Goal: Navigation & Orientation: Find specific page/section

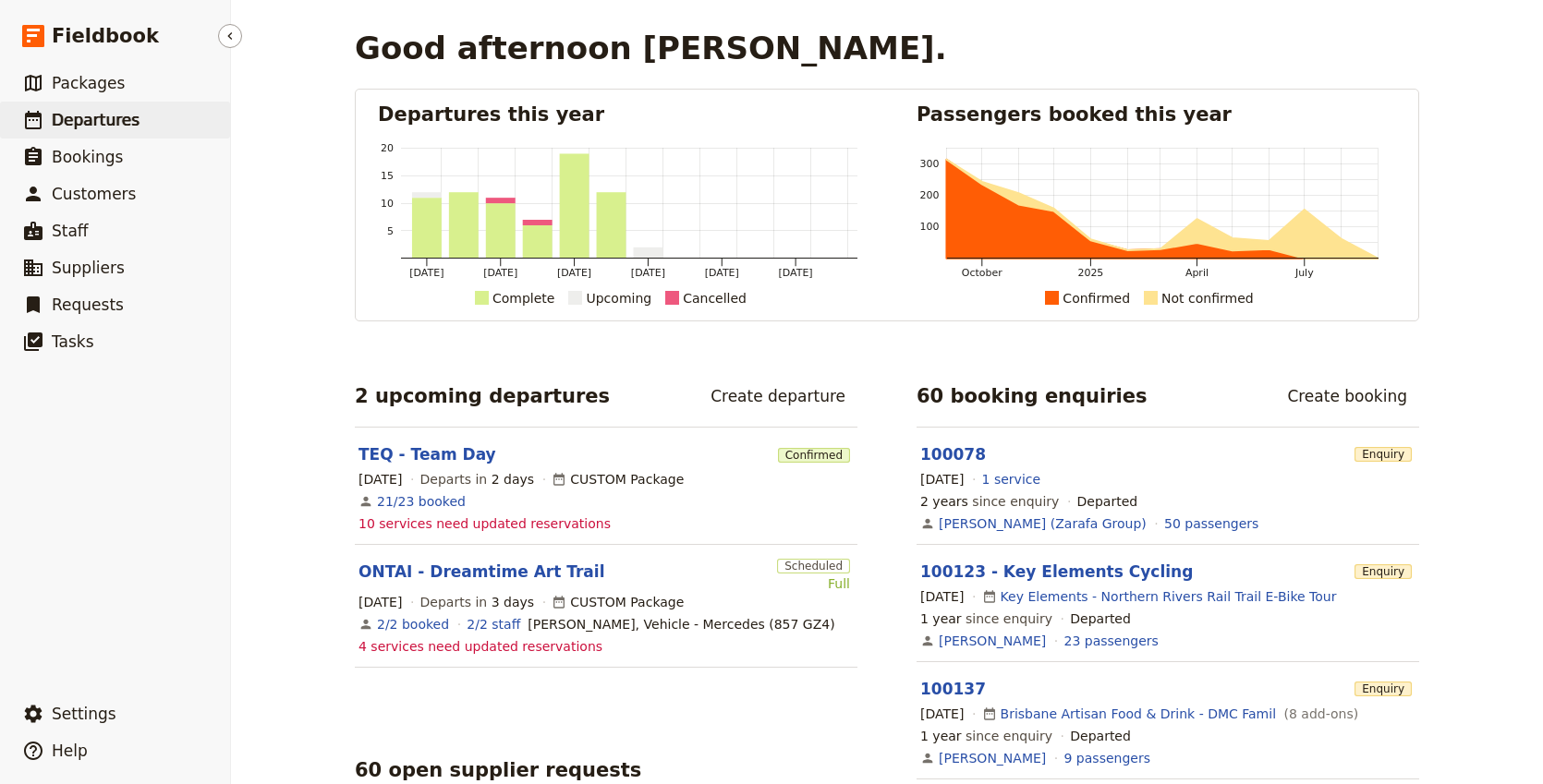
click at [99, 109] on span "Departures" at bounding box center [96, 120] width 88 height 22
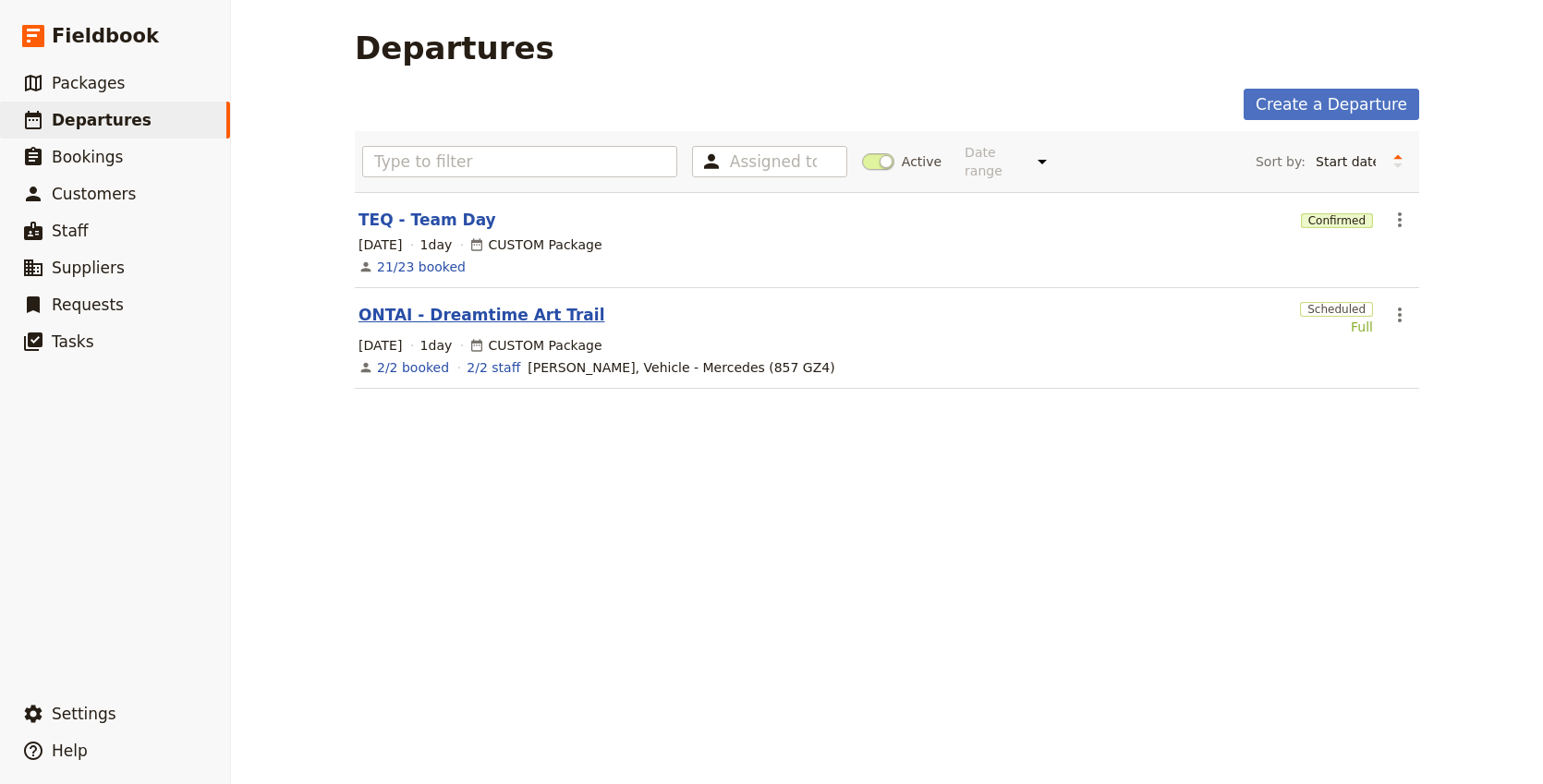
click at [467, 303] on link "ONTAI - Dreamtime Art Trail" at bounding box center [481, 315] width 246 height 22
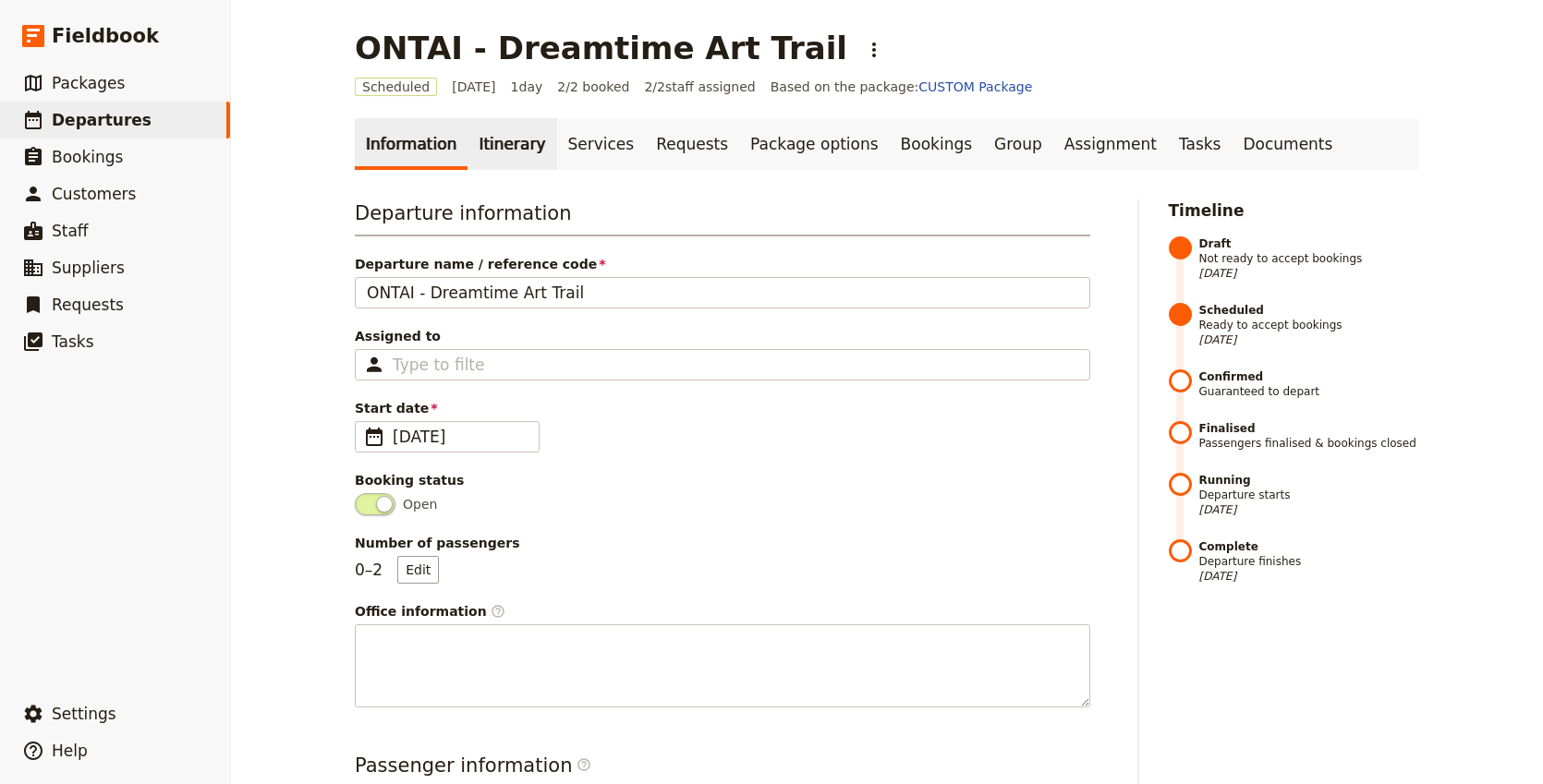
click at [493, 139] on link "Itinerary" at bounding box center [512, 144] width 89 height 52
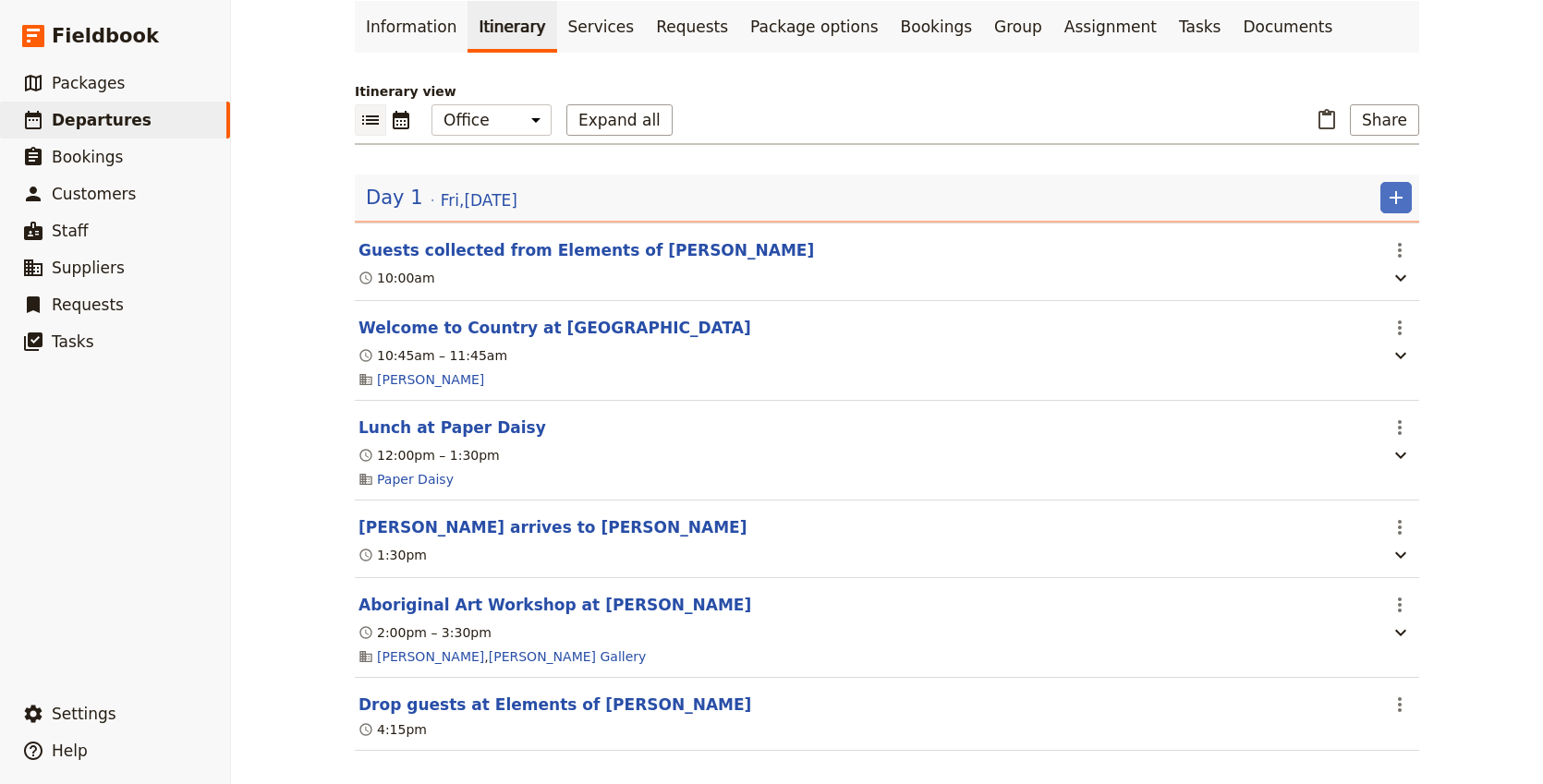
scroll to position [138, 0]
